Goal: Navigation & Orientation: Find specific page/section

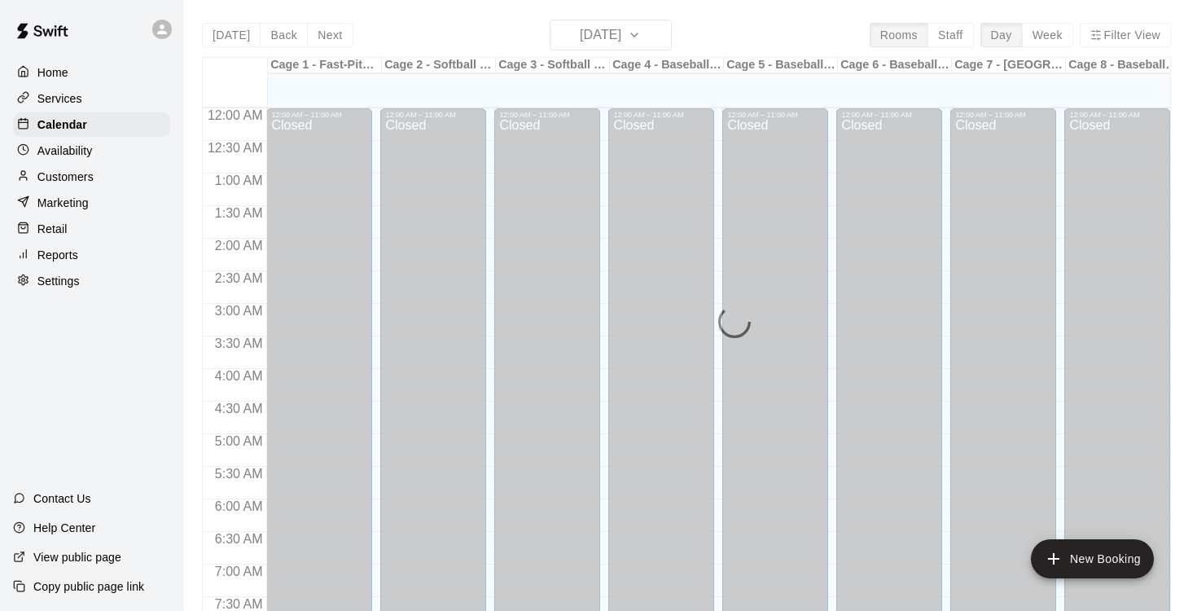
scroll to position [994, 0]
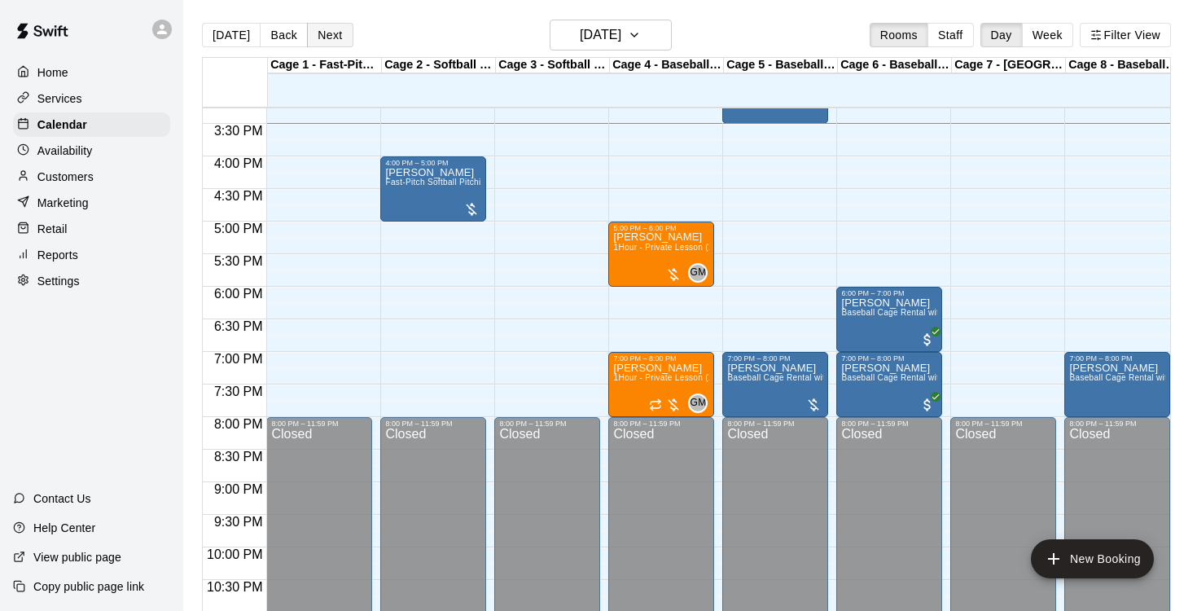
click at [329, 42] on button "Next" at bounding box center [330, 35] width 46 height 24
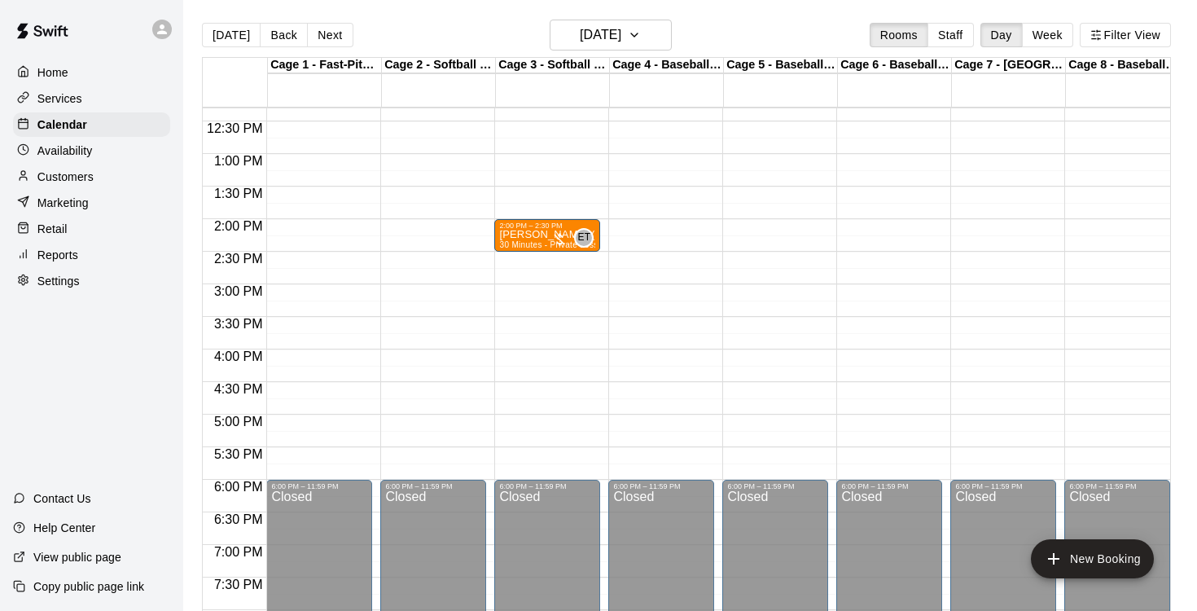
scroll to position [743, 0]
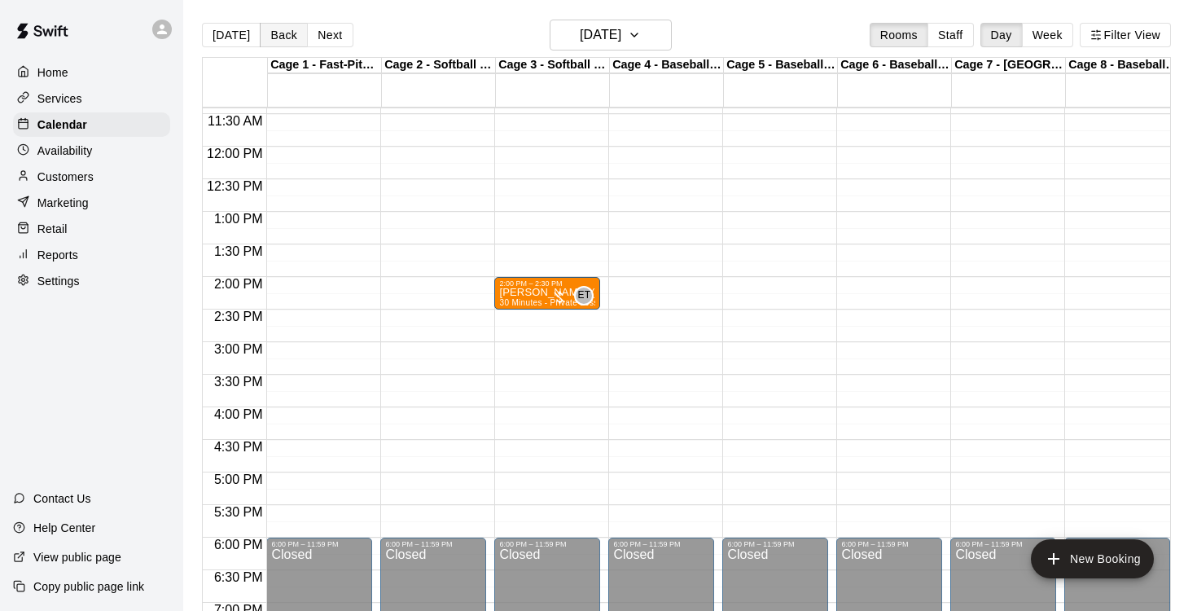
click at [290, 30] on button "Back" at bounding box center [284, 35] width 48 height 24
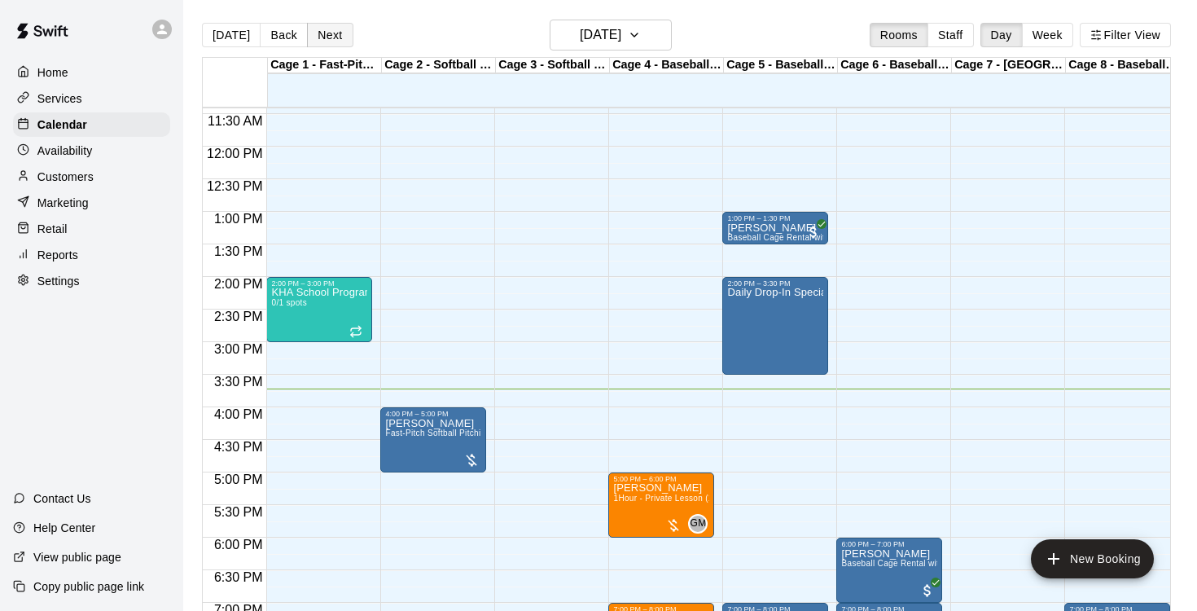
click at [329, 39] on button "Next" at bounding box center [330, 35] width 46 height 24
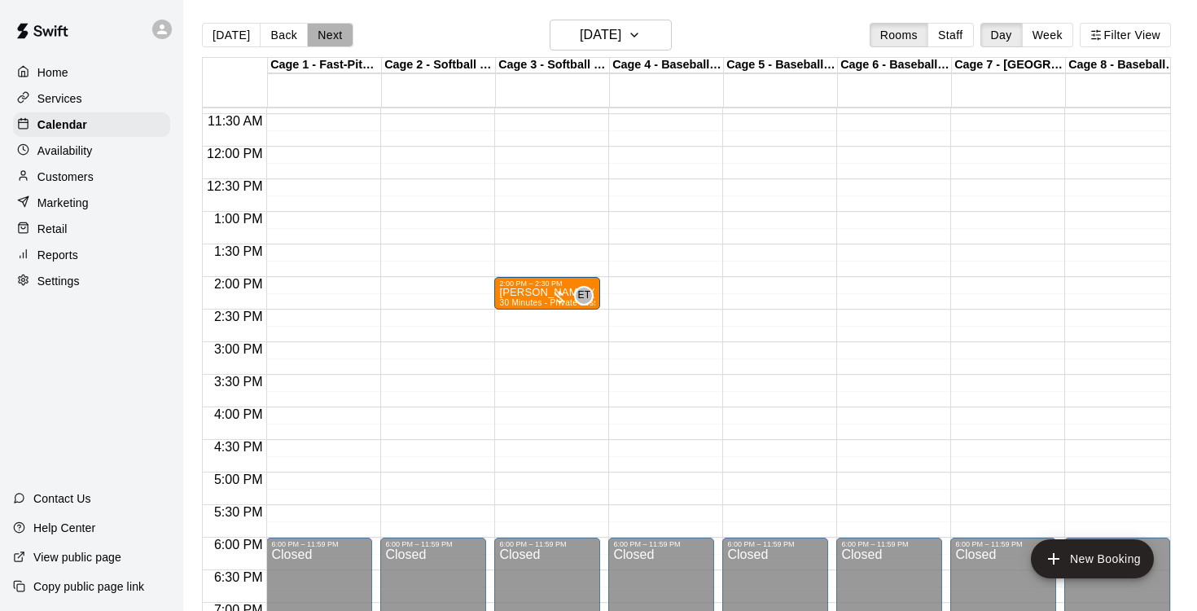
click at [329, 39] on button "Next" at bounding box center [330, 35] width 46 height 24
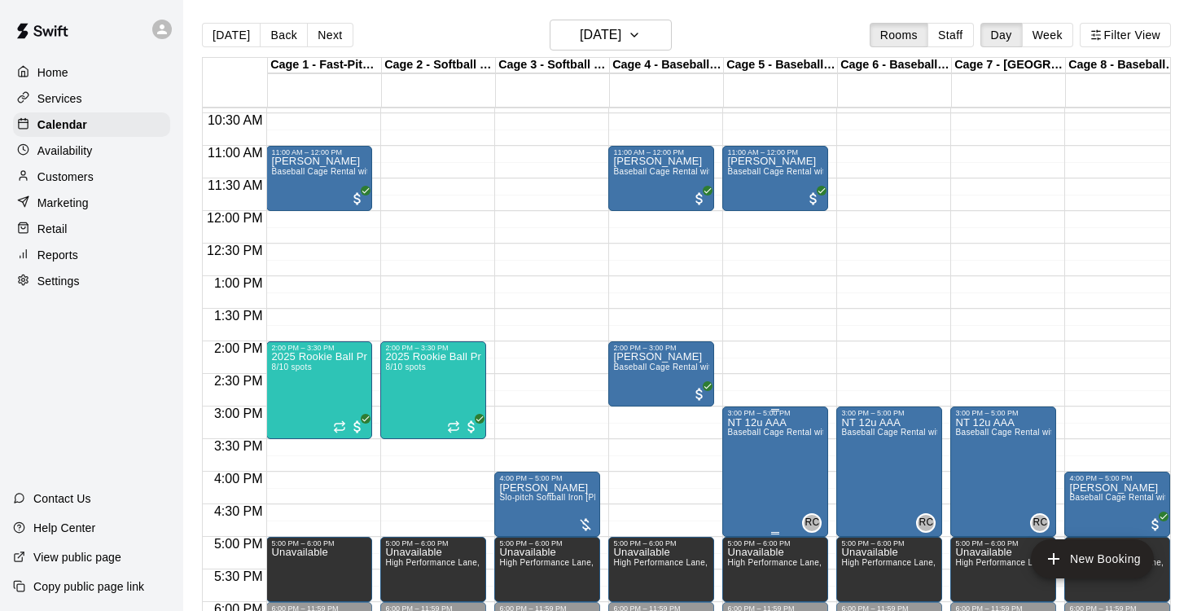
scroll to position [692, 0]
